Goal: Information Seeking & Learning: Learn about a topic

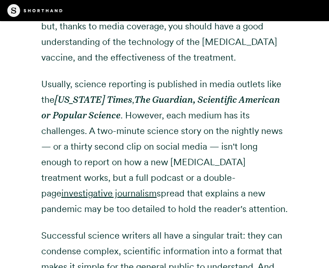
scroll to position [1098, 0]
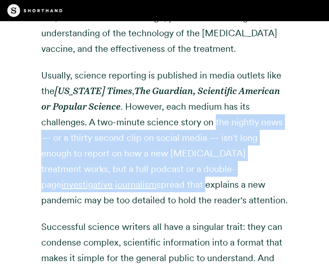
drag, startPoint x: 167, startPoint y: 102, endPoint x: 237, endPoint y: 161, distance: 91.4
click at [237, 161] on p "Usually, science reporting is published in media outlets like the [US_STATE] Ti…" at bounding box center [164, 137] width 247 height 140
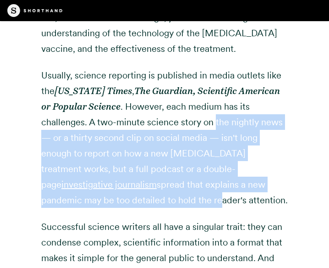
click at [237, 161] on p "Usually, science reporting is published in media outlets like the [US_STATE] Ti…" at bounding box center [164, 137] width 247 height 140
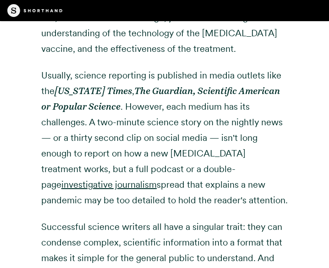
scroll to position [1119, 0]
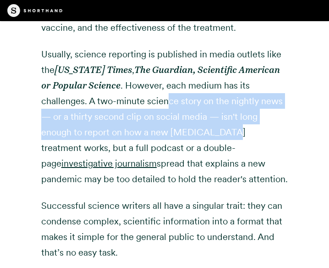
drag, startPoint x: 118, startPoint y: 85, endPoint x: 143, endPoint y: 115, distance: 39.1
click at [143, 115] on p "Usually, science reporting is published in media outlets like the [US_STATE] Ti…" at bounding box center [164, 116] width 247 height 140
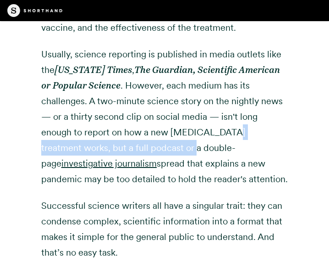
drag, startPoint x: 143, startPoint y: 115, endPoint x: 67, endPoint y: 135, distance: 78.2
click at [67, 135] on p "Usually, science reporting is published in media outlets like the [US_STATE] Ti…" at bounding box center [164, 116] width 247 height 140
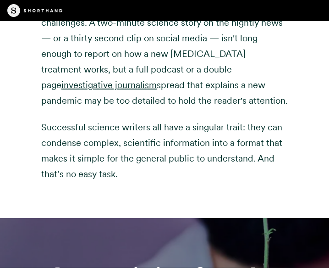
scroll to position [1198, 0]
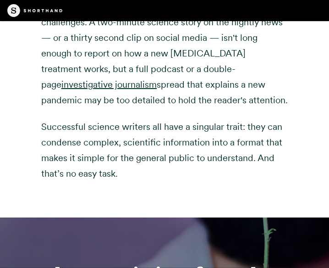
drag, startPoint x: 51, startPoint y: 108, endPoint x: 139, endPoint y: 161, distance: 102.7
click at [139, 161] on p "Successful science writers all have a singular trait: they can condense complex…" at bounding box center [164, 150] width 247 height 62
drag, startPoint x: 139, startPoint y: 161, endPoint x: 32, endPoint y: 113, distance: 117.5
click at [32, 113] on div "Science journalism exists to report on healthcare breakthroughs, disease, clima…" at bounding box center [165, 6] width 274 height 422
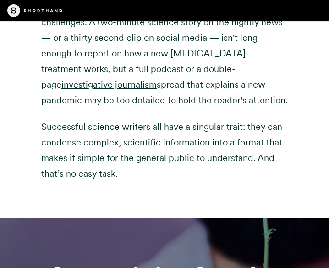
click at [32, 113] on div "Science journalism exists to report on healthcare breakthroughs, disease, clima…" at bounding box center [165, 6] width 274 height 422
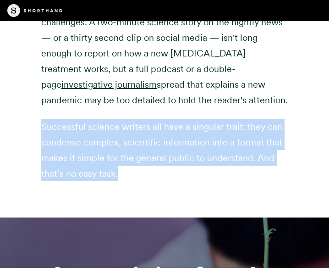
drag, startPoint x: 32, startPoint y: 113, endPoint x: 120, endPoint y: 157, distance: 98.7
click at [120, 157] on div "Science journalism exists to report on healthcare breakthroughs, disease, clima…" at bounding box center [165, 6] width 274 height 422
click at [120, 157] on p "Successful science writers all have a singular trait: they can condense complex…" at bounding box center [164, 150] width 247 height 62
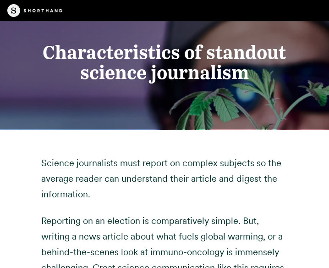
scroll to position [1426, 0]
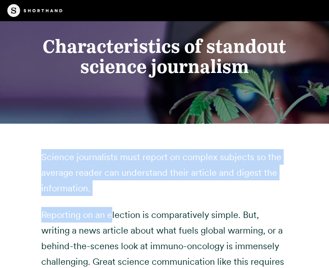
drag, startPoint x: 33, startPoint y: 144, endPoint x: 111, endPoint y: 195, distance: 93.8
click at [111, 207] on p "Reporting on an election is comparatively simple. But, writing a news article a…" at bounding box center [164, 246] width 247 height 78
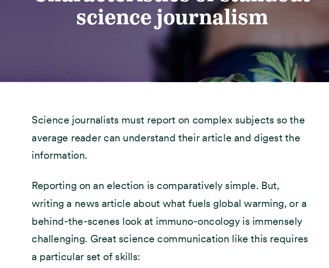
scroll to position [1454, 0]
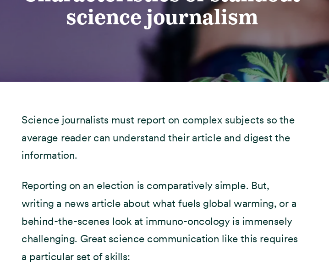
drag, startPoint x: 111, startPoint y: 195, endPoint x: 74, endPoint y: 176, distance: 41.6
click at [74, 179] on p "Reporting on an election is comparatively simple. But, writing a news article a…" at bounding box center [164, 218] width 247 height 78
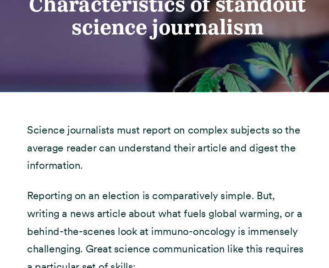
scroll to position [1437, 0]
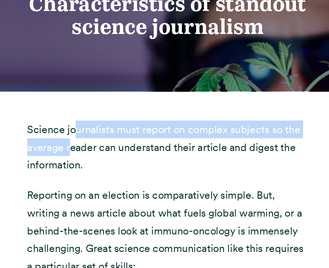
drag, startPoint x: 82, startPoint y: 135, endPoint x: 79, endPoint y: 146, distance: 11.5
click at [79, 146] on p "Science journalists must report on complex subjects so the average reader can u…" at bounding box center [164, 161] width 247 height 47
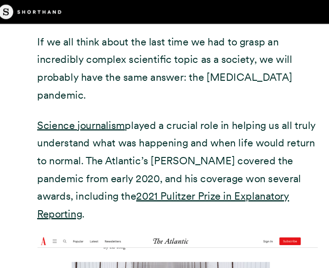
scroll to position [2369, 0]
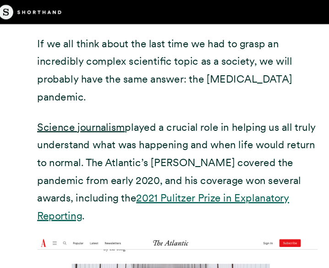
click at [158, 168] on u "2021 Pulitzer Prize in Explanatory Reporting" at bounding box center [152, 181] width 222 height 27
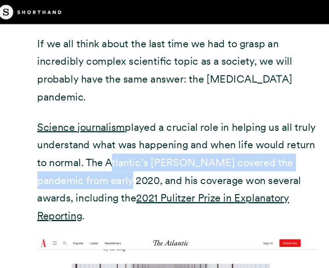
drag, startPoint x: 102, startPoint y: 111, endPoint x: 104, endPoint y: 128, distance: 17.5
click at [104, 128] on p "Science journalism played a crucial role in helping us all truly understand wha…" at bounding box center [164, 151] width 247 height 94
copy p "Atlantic’s [PERSON_NAME] covered the pandemic from early 2020"
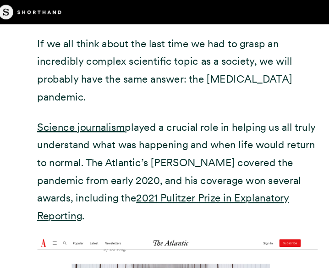
click at [155, 104] on p "Science journalism played a crucial role in helping us all truly understand wha…" at bounding box center [164, 151] width 247 height 94
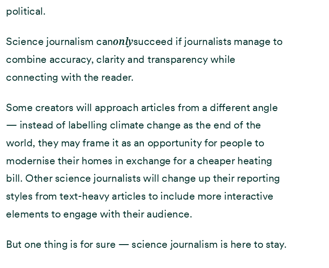
scroll to position [15350, 0]
